Goal: Task Accomplishment & Management: Manage account settings

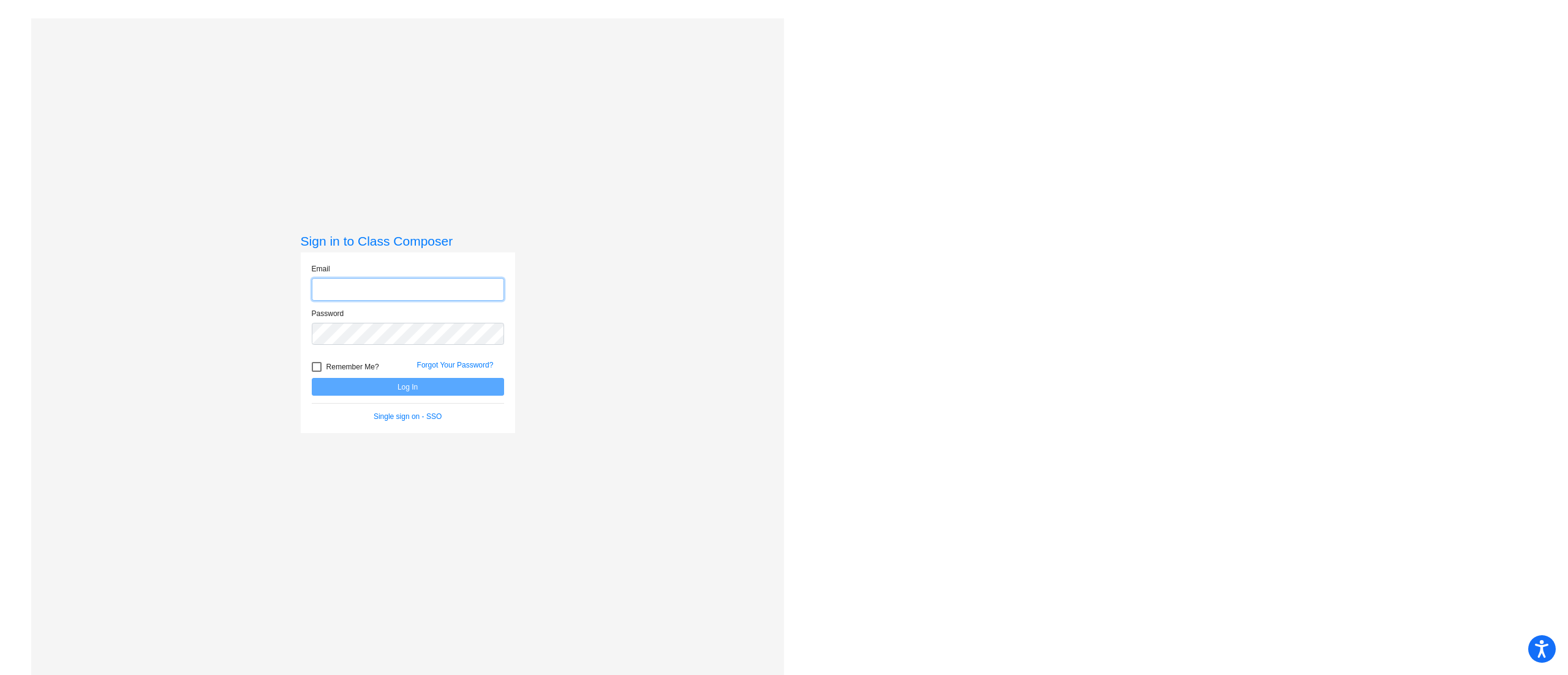
type input "tricia.rutherford@monroe.k12.nj.us"
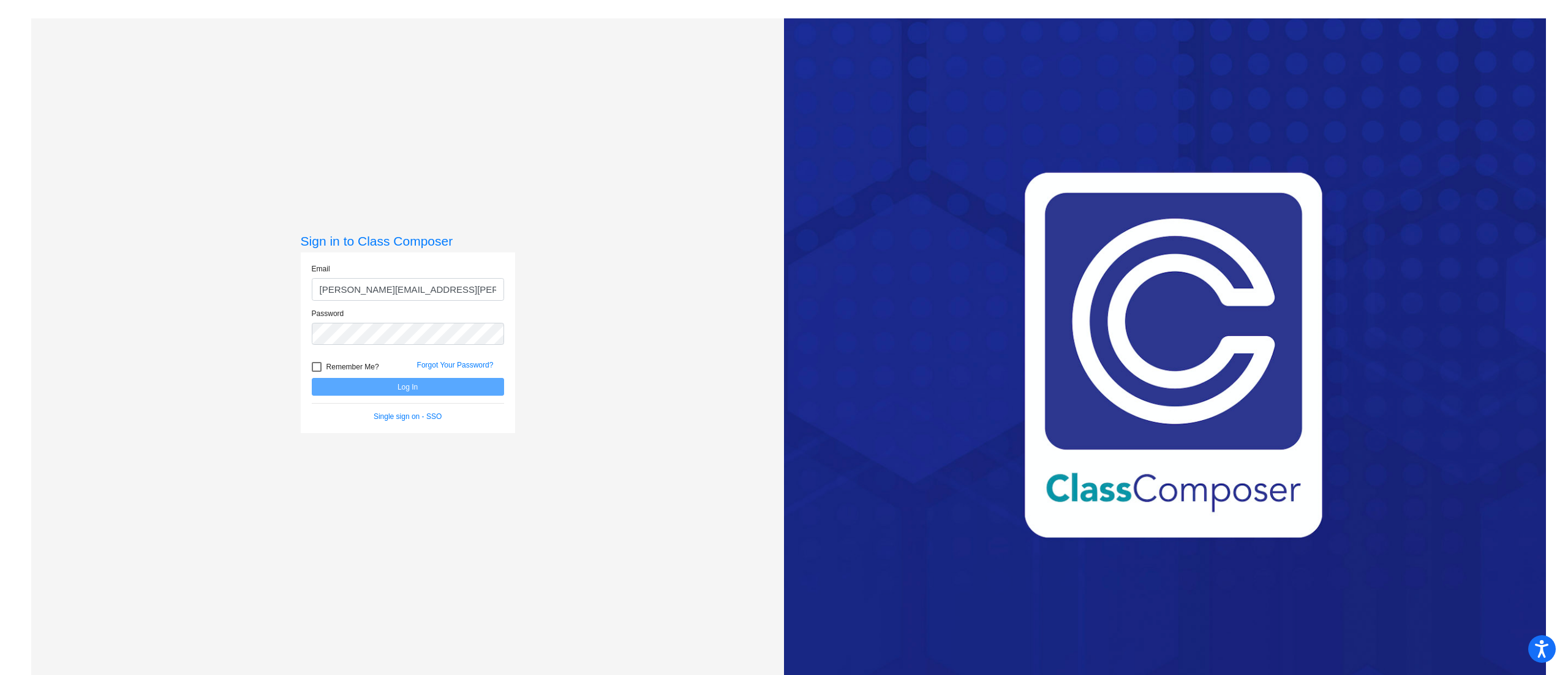
click at [362, 294] on input "tricia.rutherford@monroe.k12.nj.us" at bounding box center [407, 289] width 192 height 23
click at [319, 388] on button "Log In" at bounding box center [407, 386] width 192 height 18
click at [311, 378] on button "Log In" at bounding box center [407, 386] width 192 height 18
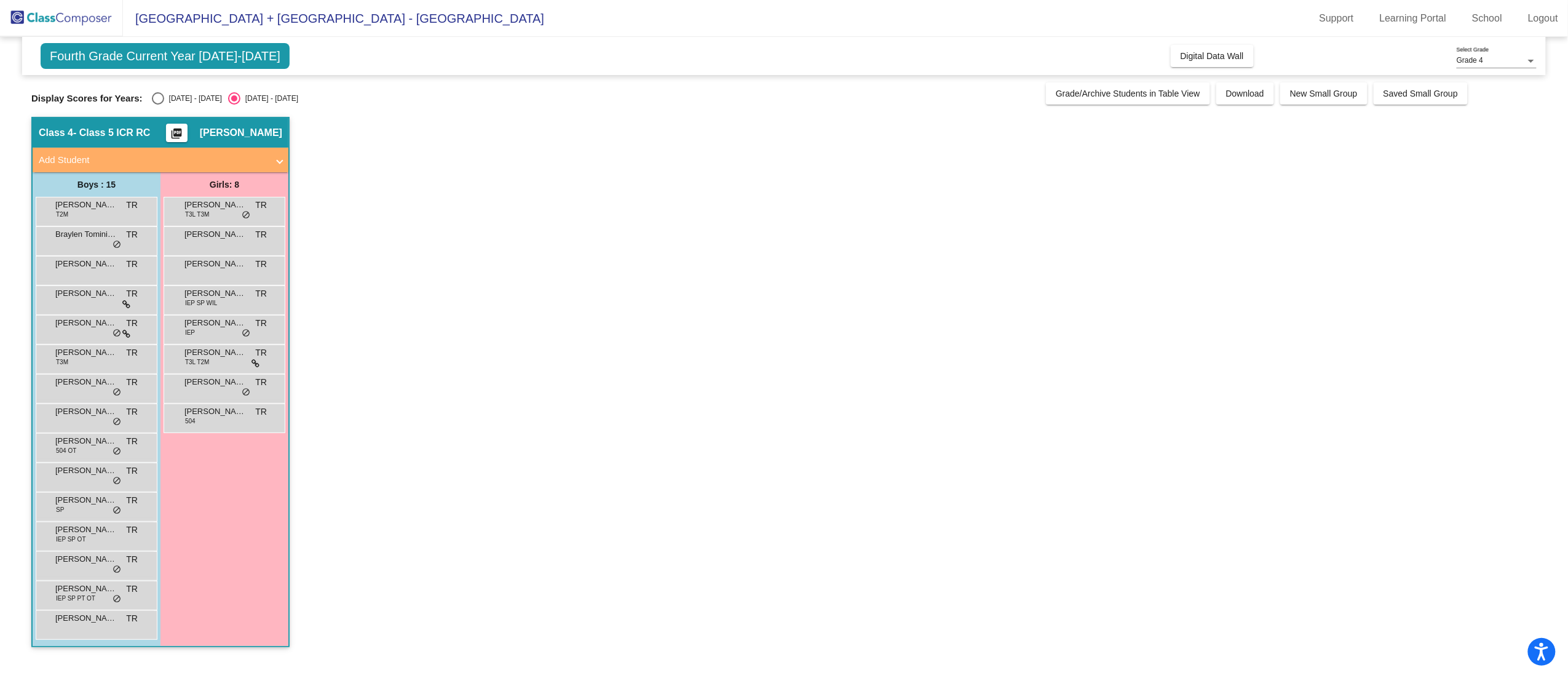
click at [163, 91] on div "Display Scores for Years: 2024 - 2025 2025 - 2026 Grade/Archive Students in Tab…" at bounding box center [784, 93] width 1505 height 22
click at [156, 100] on div "Select an option" at bounding box center [158, 98] width 12 height 12
click at [157, 104] on input "2024 - 2025" at bounding box center [157, 104] width 1 height 1
radio input "true"
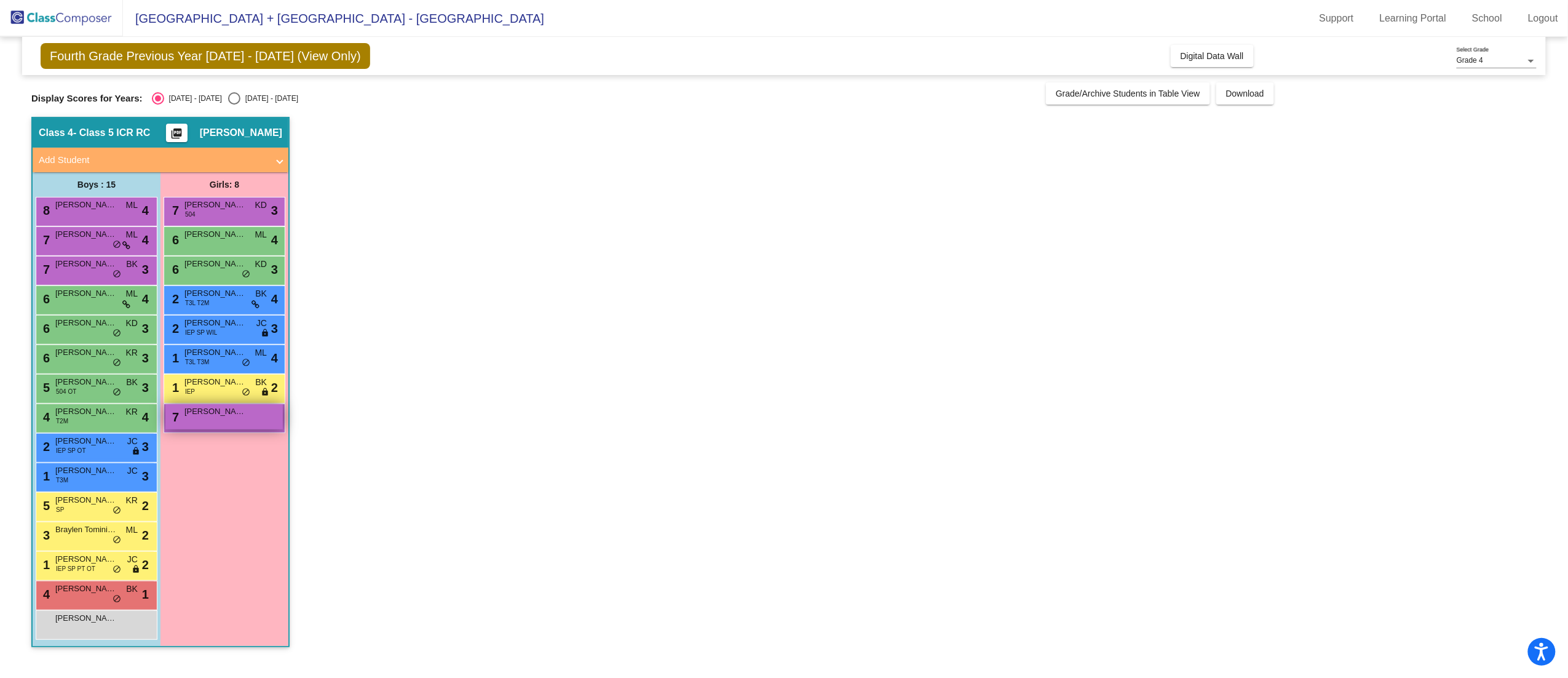
click at [220, 418] on div "7 Ashvika Shadakopan lock do_not_disturb_alt" at bounding box center [224, 416] width 118 height 25
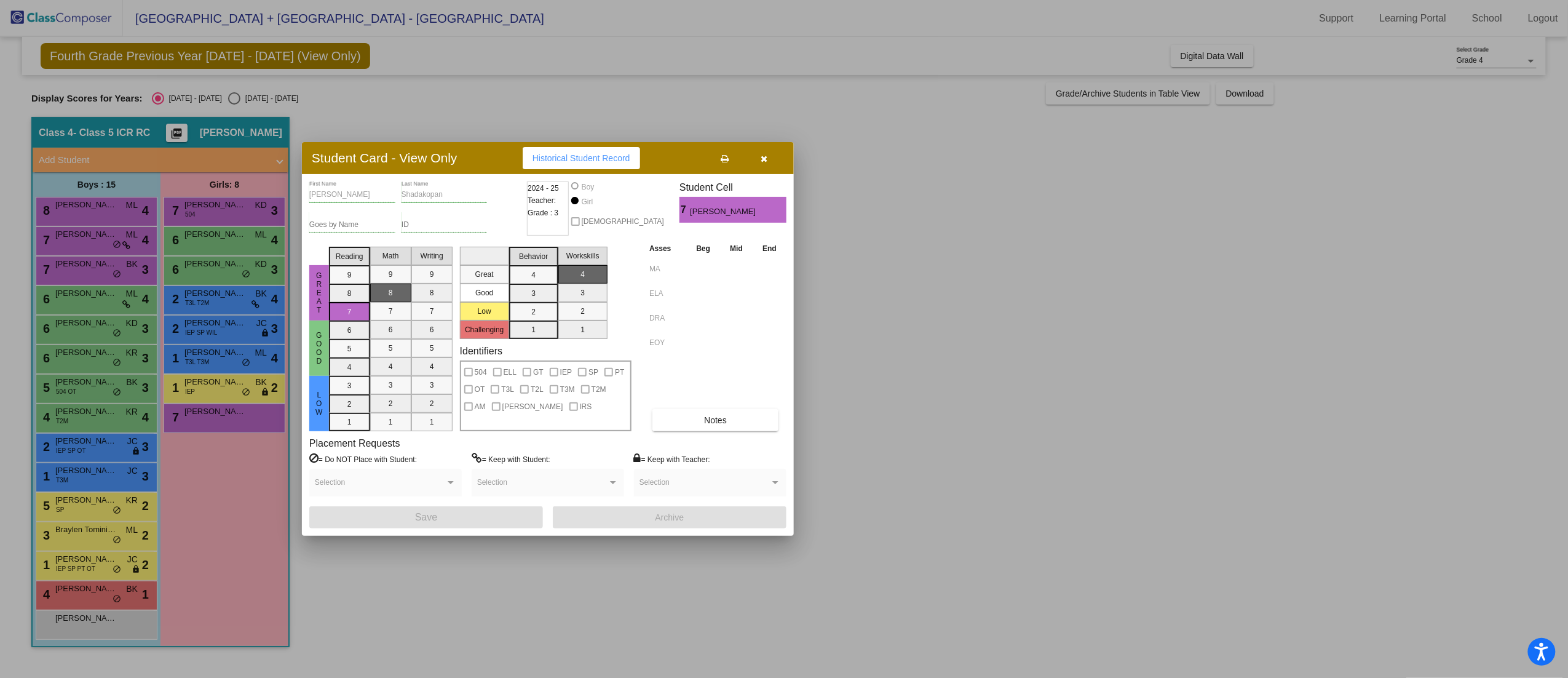
click at [104, 418] on div at bounding box center [784, 339] width 1568 height 678
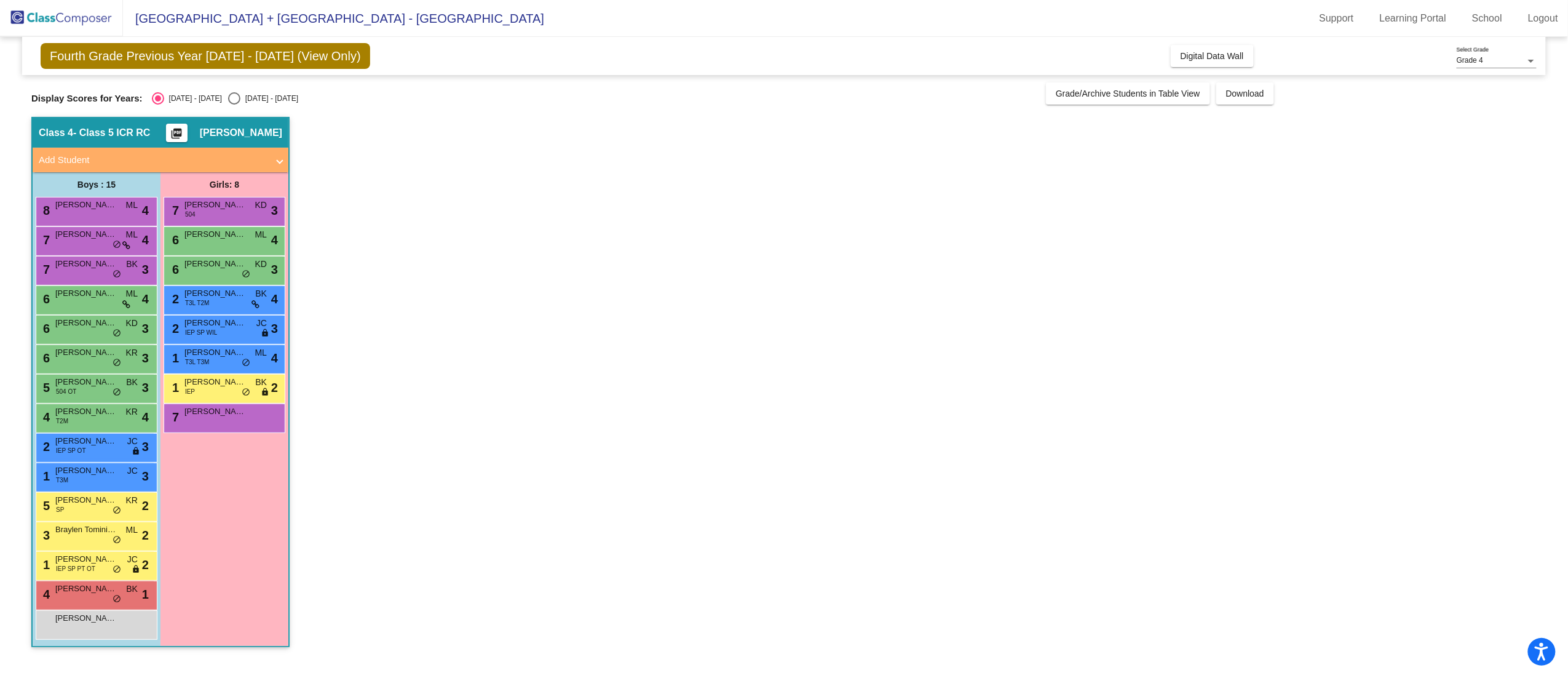
click at [104, 418] on div "4 Ahmad Imran T2M KR lock do_not_disturb_alt 4" at bounding box center [95, 416] width 118 height 25
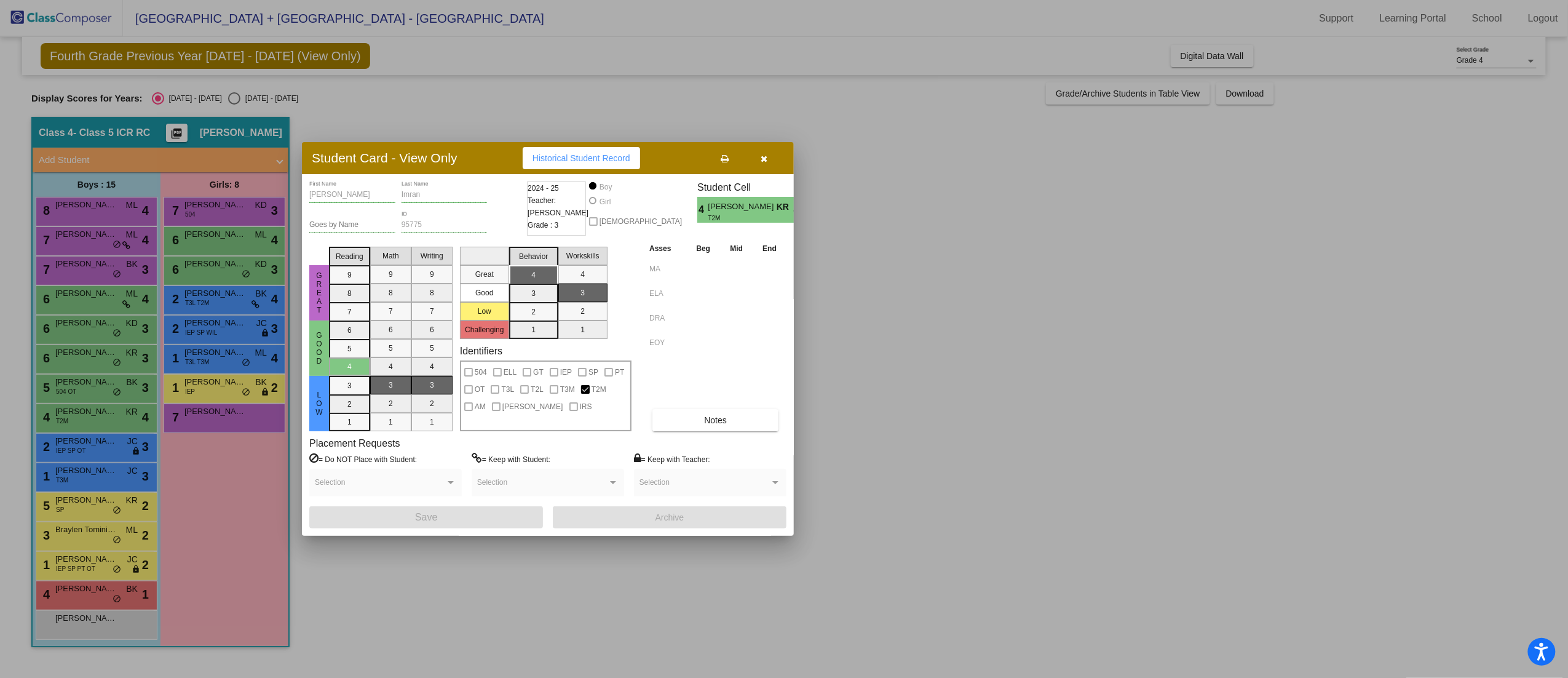
click at [83, 509] on div at bounding box center [784, 339] width 1568 height 678
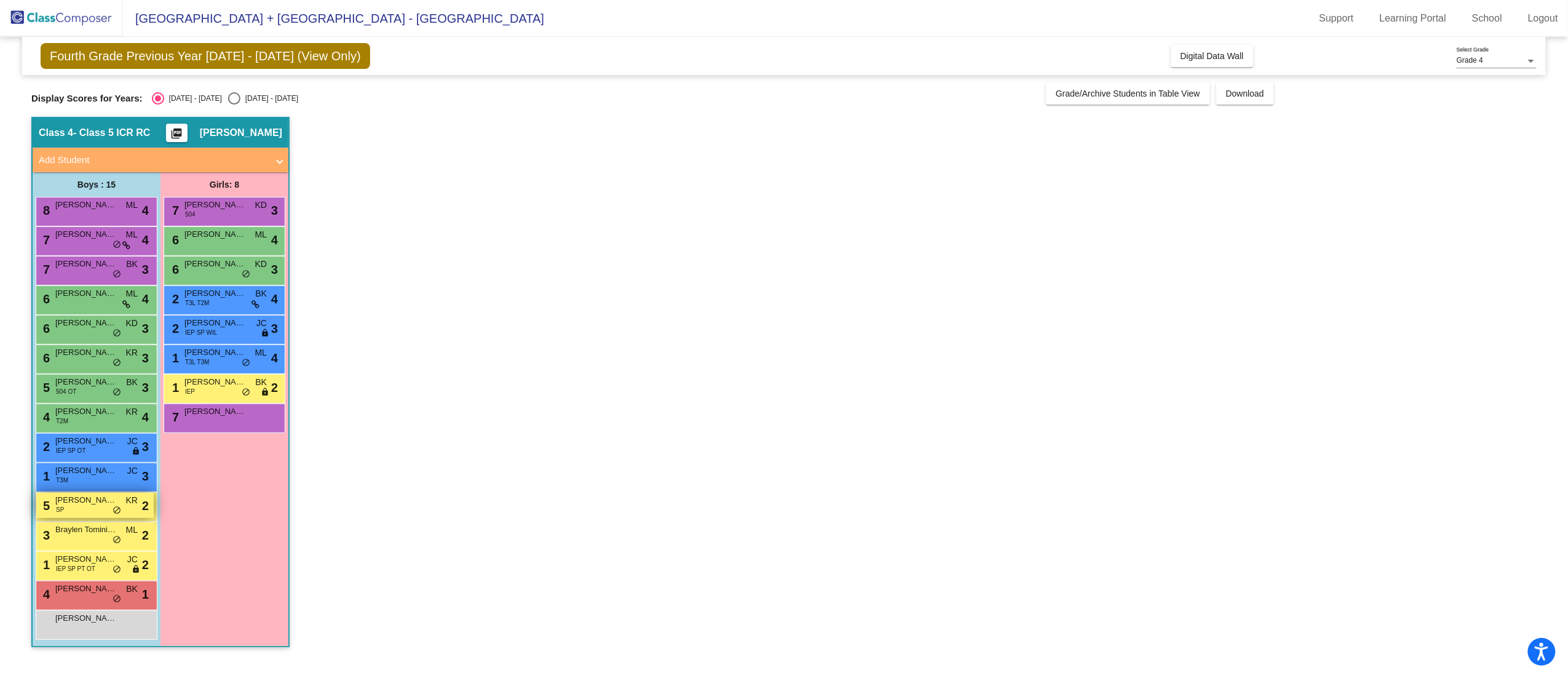
click at [84, 511] on div "5 Michael Surrusco SP KR lock do_not_disturb_alt 2" at bounding box center [95, 504] width 118 height 25
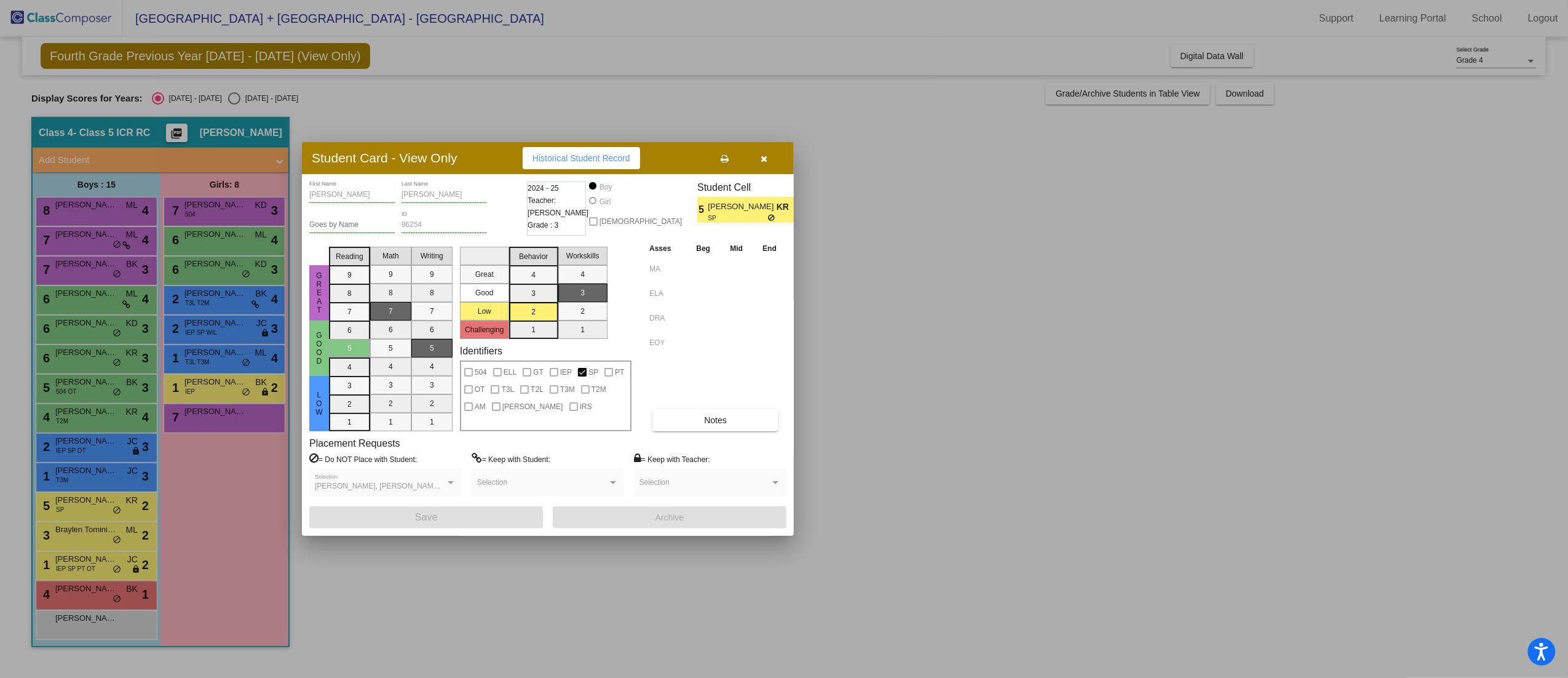
click at [84, 533] on div at bounding box center [784, 339] width 1568 height 678
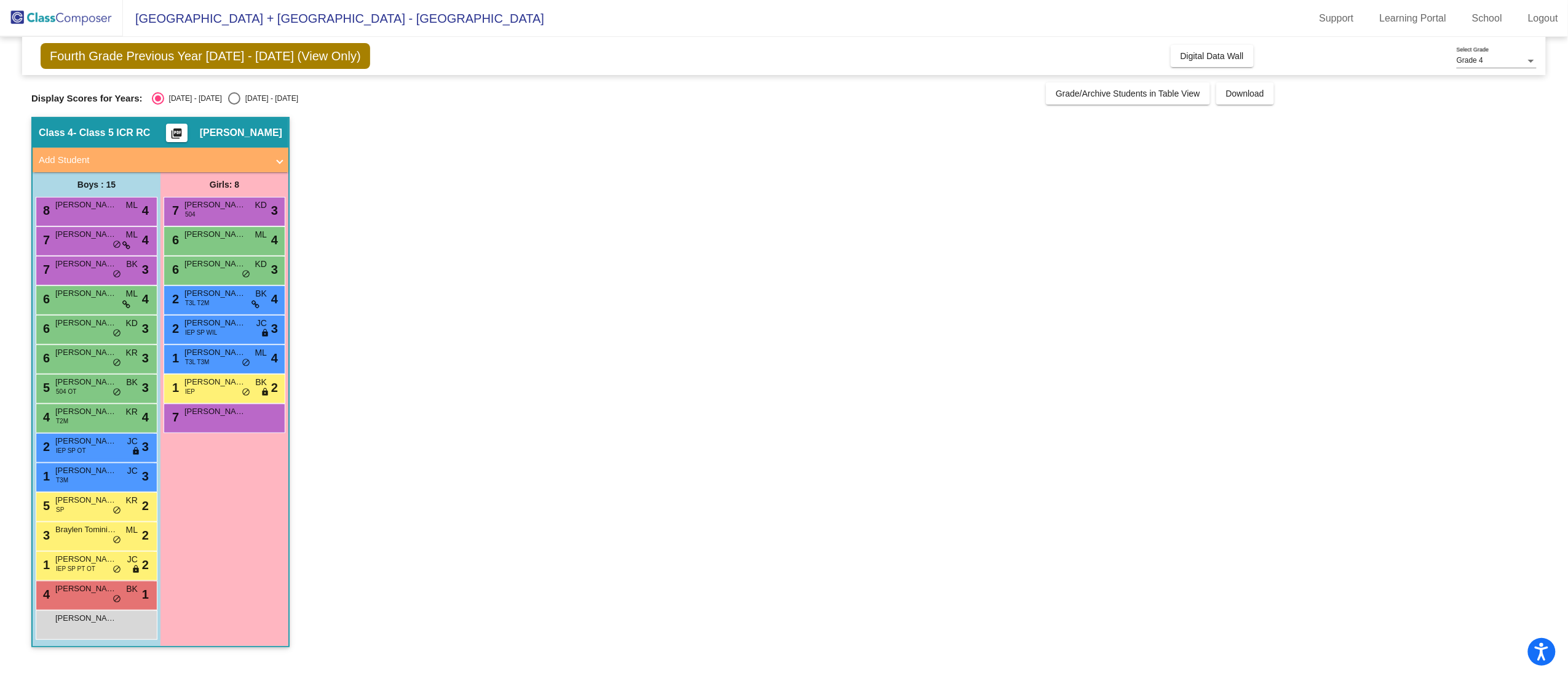
click at [84, 533] on span "Braylen Tominik Pone" at bounding box center [85, 529] width 61 height 12
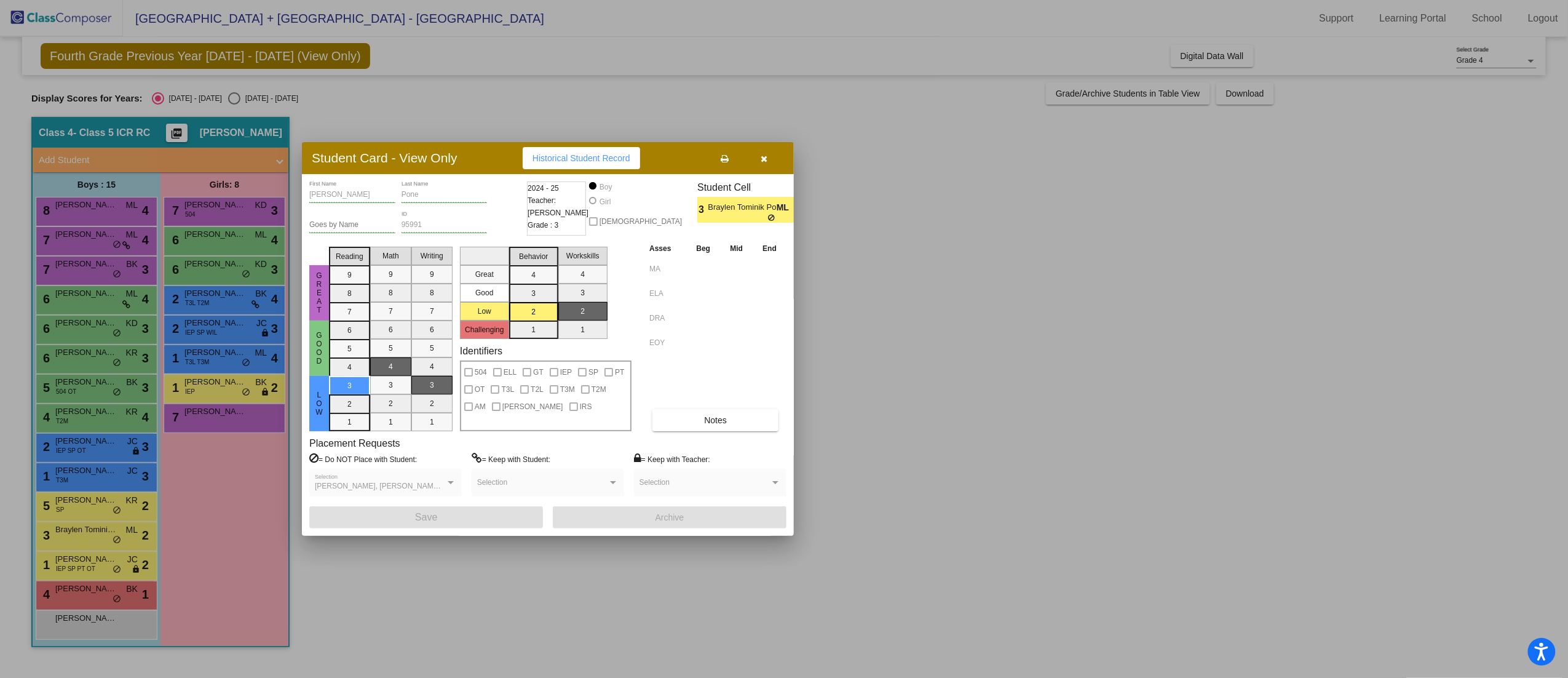
click at [77, 592] on div at bounding box center [784, 339] width 1568 height 678
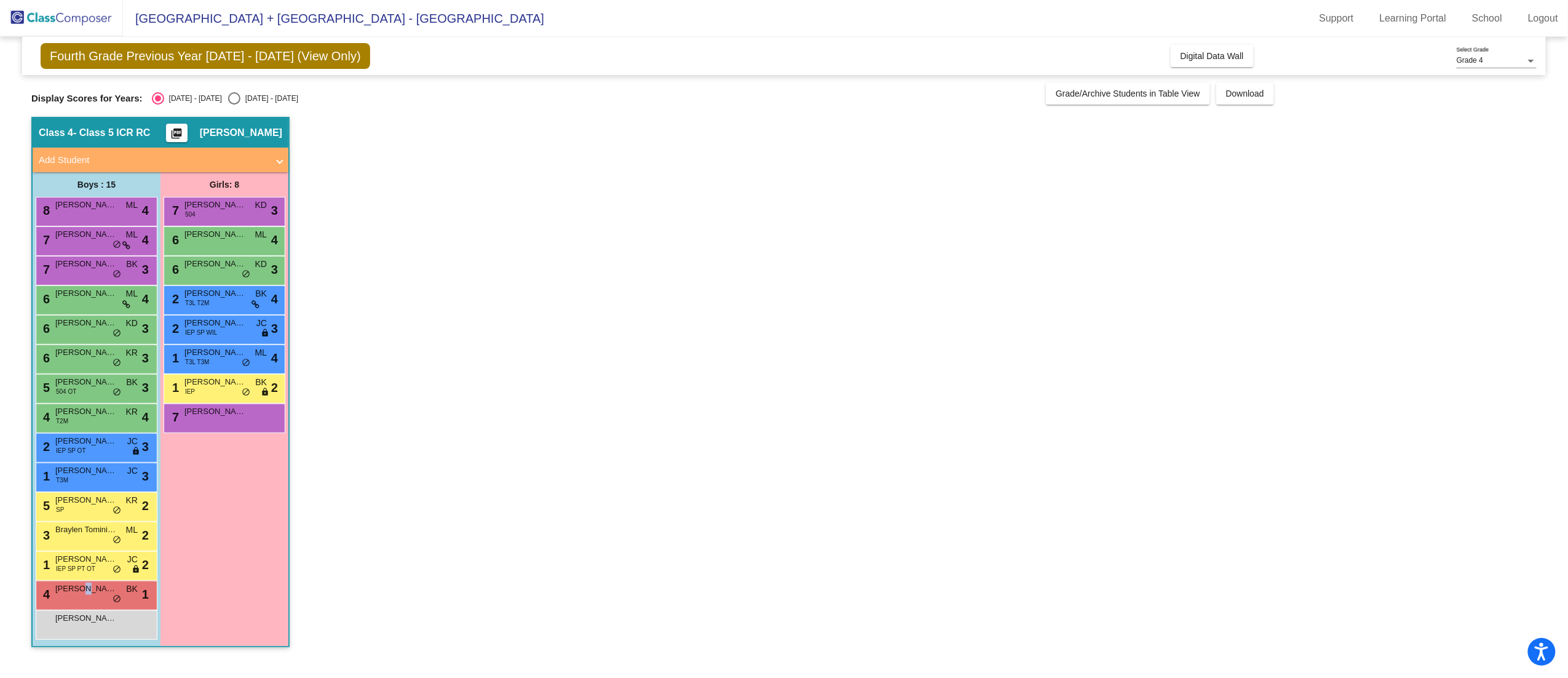
click at [77, 592] on span "Javier D Martinez-Astudillo" at bounding box center [85, 589] width 61 height 12
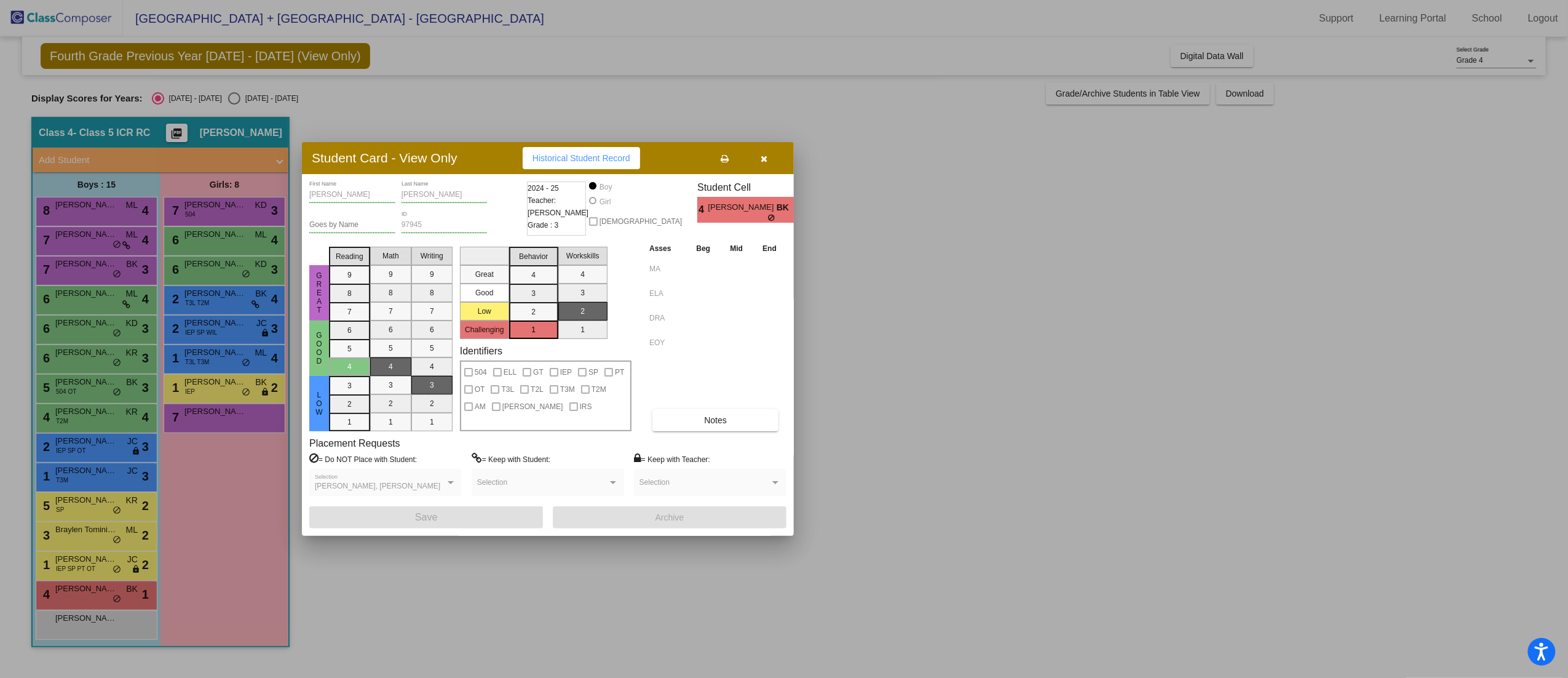
click at [100, 470] on div at bounding box center [784, 339] width 1568 height 678
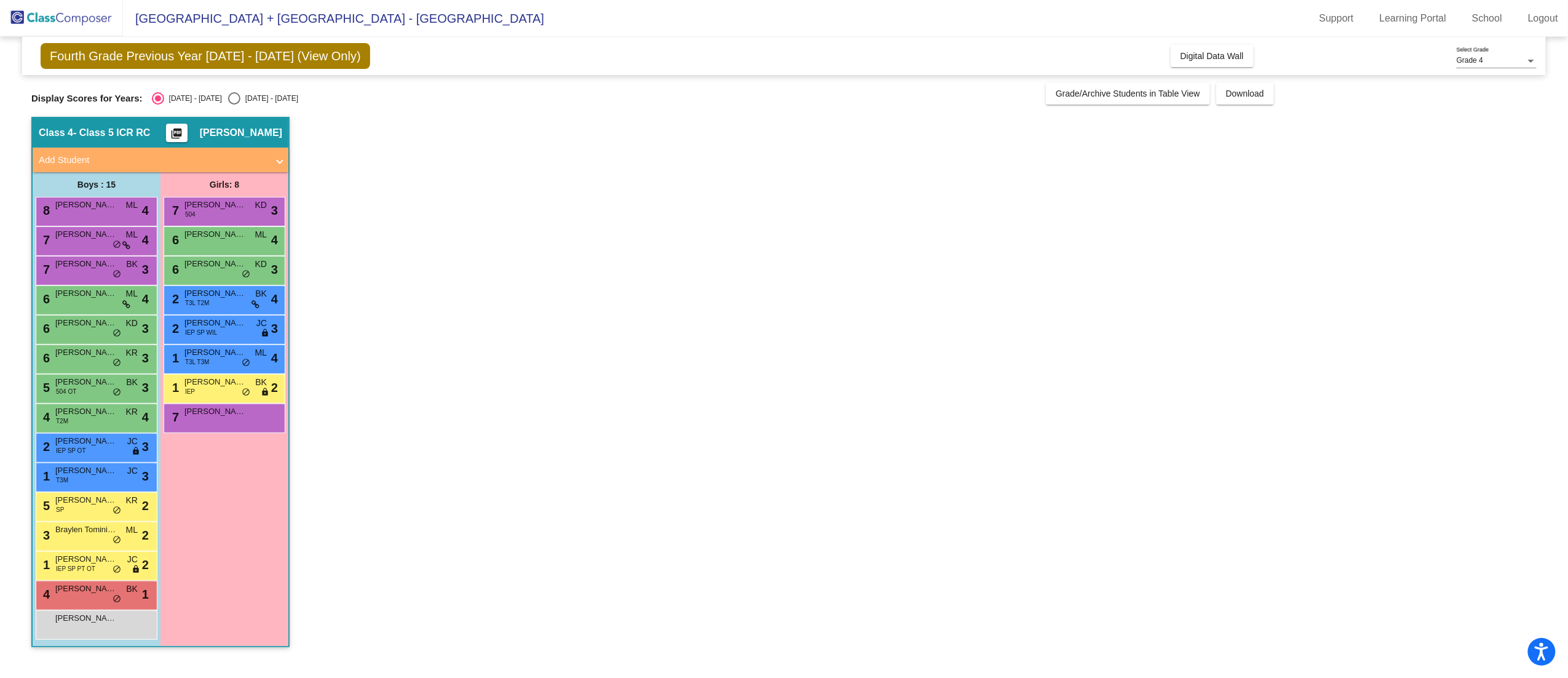
click at [100, 470] on span "George Morcos" at bounding box center [85, 470] width 61 height 12
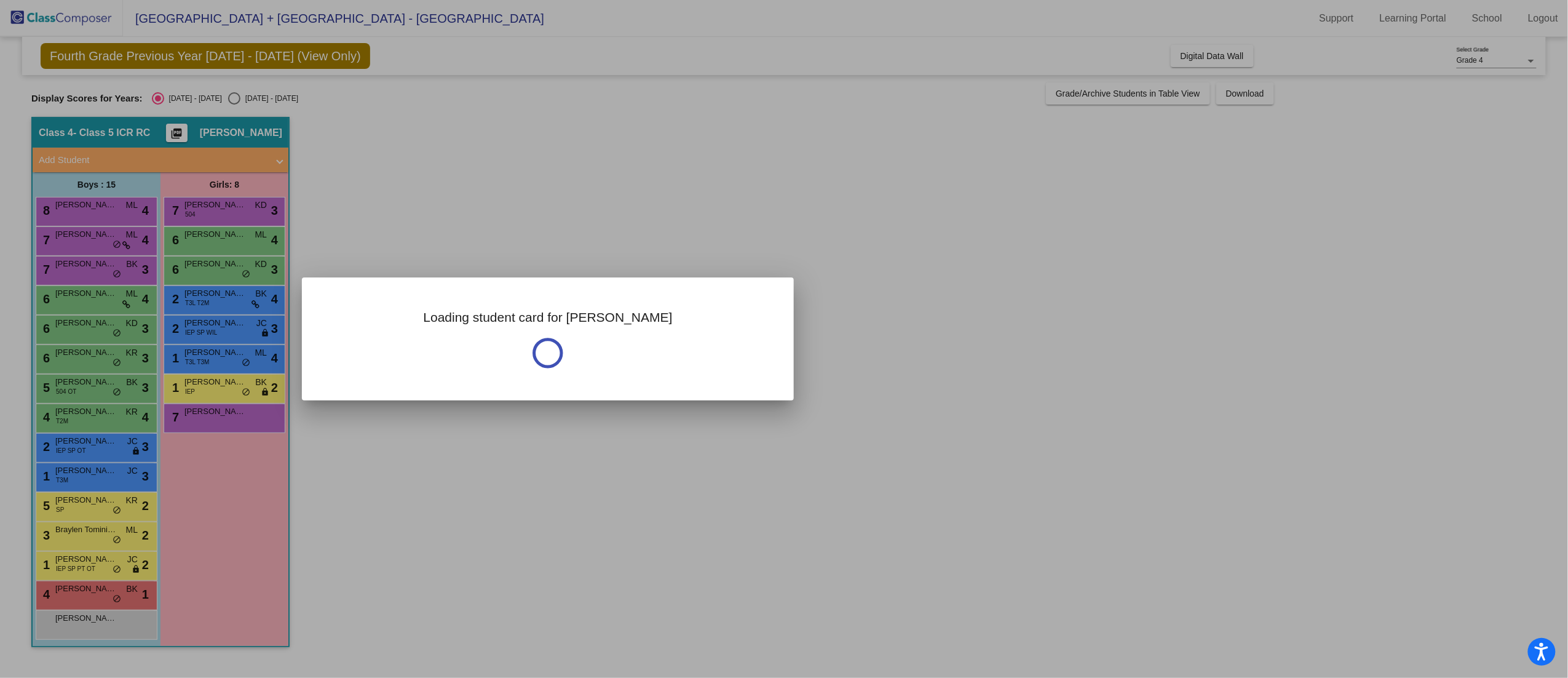
click at [100, 470] on div at bounding box center [784, 339] width 1568 height 678
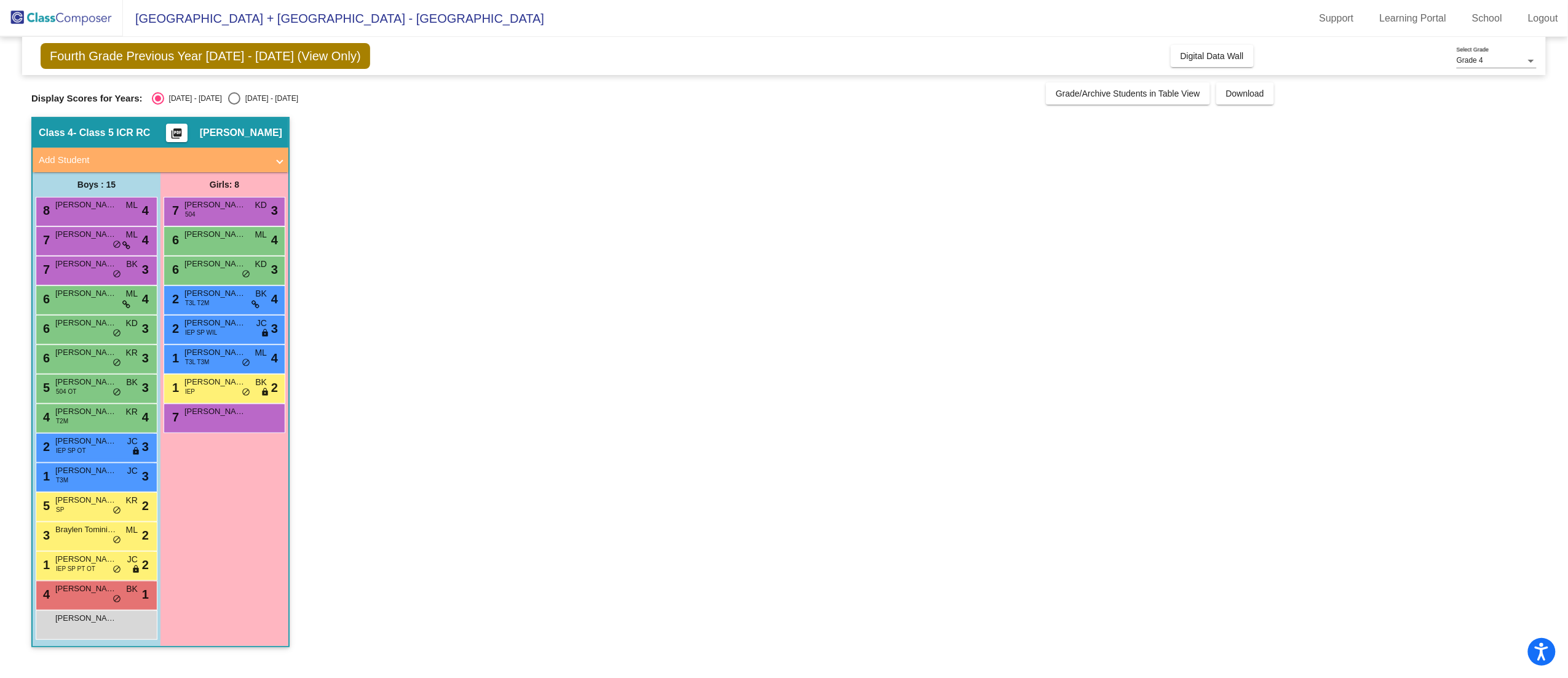
click at [100, 470] on span "George Morcos" at bounding box center [85, 470] width 61 height 12
